Goal: Task Accomplishment & Management: Use online tool/utility

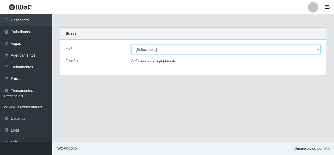
click at [149, 52] on select "[Selecione...] Rede Econômico - Malvinas Rede Econômico - Prata" at bounding box center [225, 49] width 189 height 9
click at [131, 45] on select "[Selecione...] Rede Econômico - Malvinas Rede Econômico - Prata" at bounding box center [225, 49] width 189 height 9
click at [152, 50] on select "[Selecione...] Rede Econômico - Malvinas Rede Econômico - Prata" at bounding box center [225, 49] width 189 height 9
select select "194"
click at [131, 45] on select "[Selecione...] Rede Econômico - Malvinas Rede Econômico - Prata" at bounding box center [225, 49] width 189 height 9
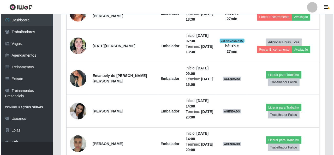
scroll to position [235, 0]
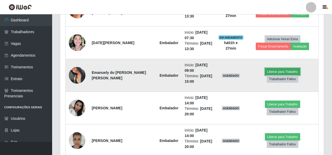
click at [265, 71] on button "Liberar para Trabalho" at bounding box center [282, 71] width 35 height 7
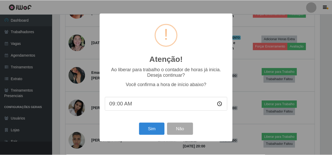
scroll to position [108, 262]
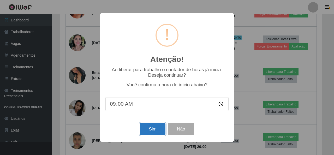
click at [153, 126] on button "Sim" at bounding box center [152, 129] width 25 height 12
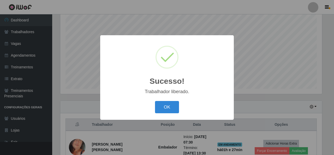
click at [179, 107] on div "OK Cancel" at bounding box center [166, 107] width 123 height 15
click at [170, 110] on button "OK" at bounding box center [167, 107] width 24 height 12
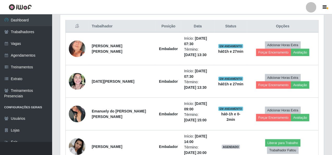
scroll to position [228, 0]
